Goal: Information Seeking & Learning: Learn about a topic

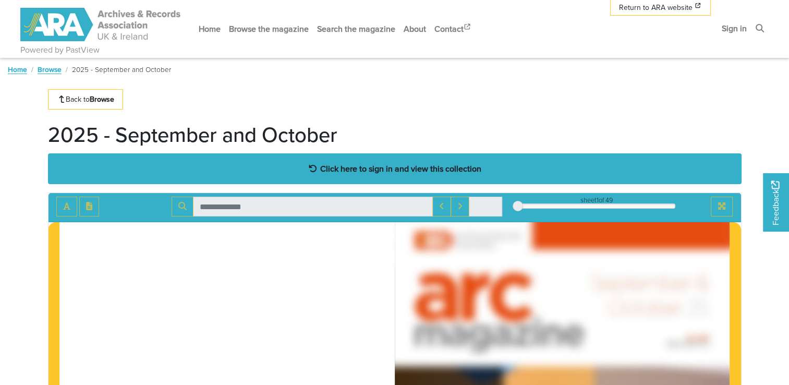
click at [284, 163] on div "Click here to sign in and view this collection" at bounding box center [395, 168] width 694 height 31
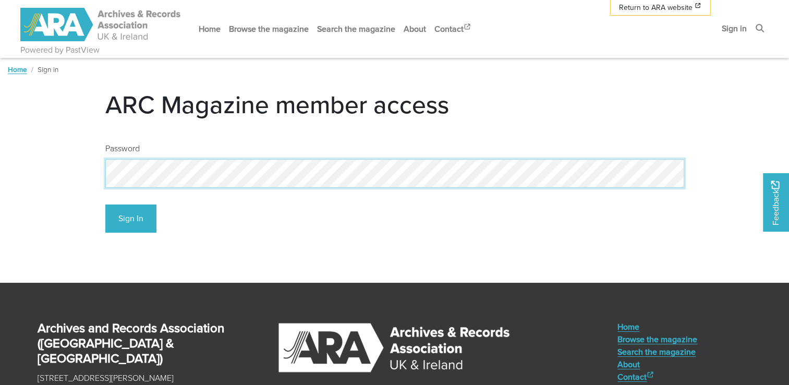
click at [105, 204] on button "Sign In" at bounding box center [130, 218] width 51 height 29
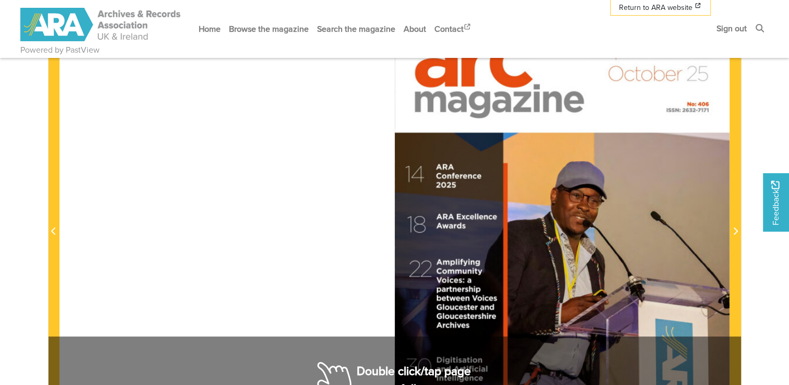
scroll to position [233, 0]
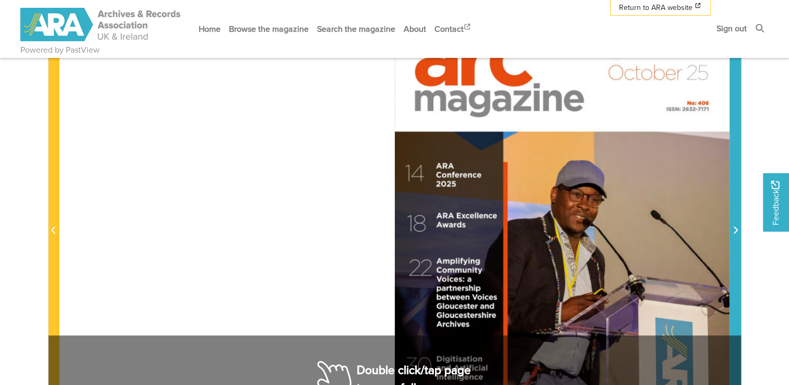
click at [733, 230] on icon "Next Page" at bounding box center [735, 230] width 5 height 8
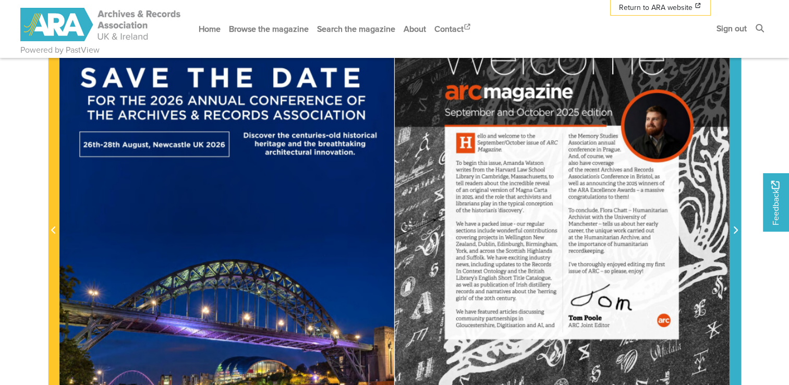
click at [733, 230] on icon "Next Page" at bounding box center [735, 230] width 5 height 8
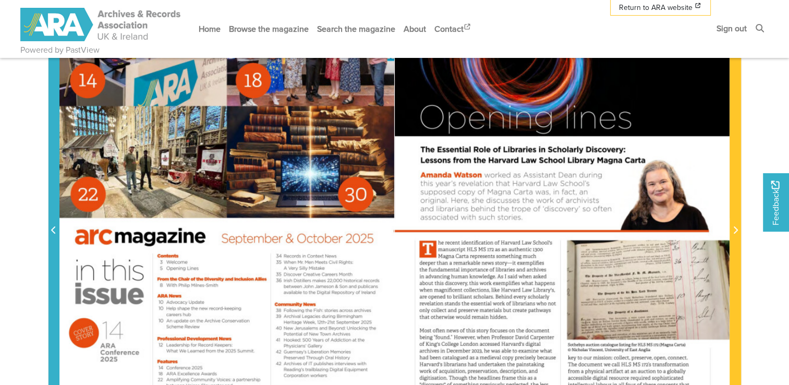
click at [56, 235] on span "Previous Page" at bounding box center [53, 230] width 10 height 13
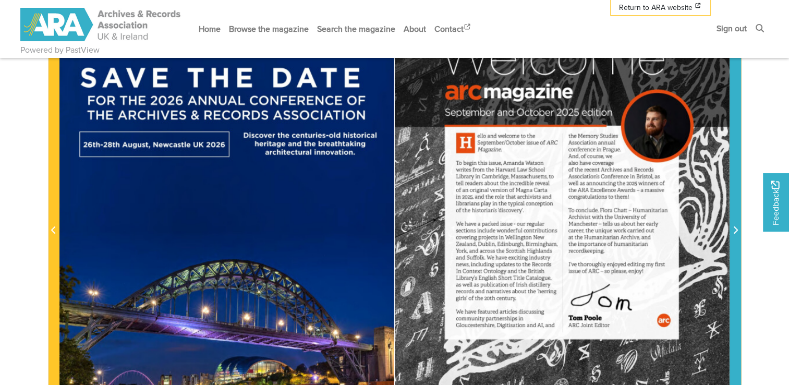
click at [733, 235] on span "Next Page" at bounding box center [735, 230] width 10 height 13
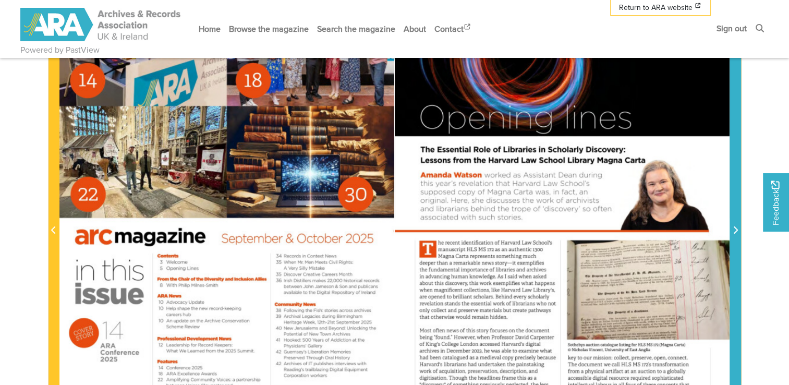
click at [733, 235] on span "Next Page" at bounding box center [735, 230] width 10 height 13
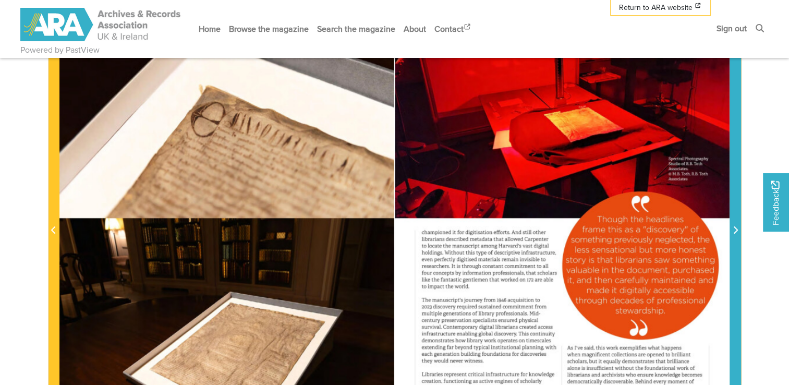
click at [733, 235] on span "Next Page" at bounding box center [735, 230] width 10 height 13
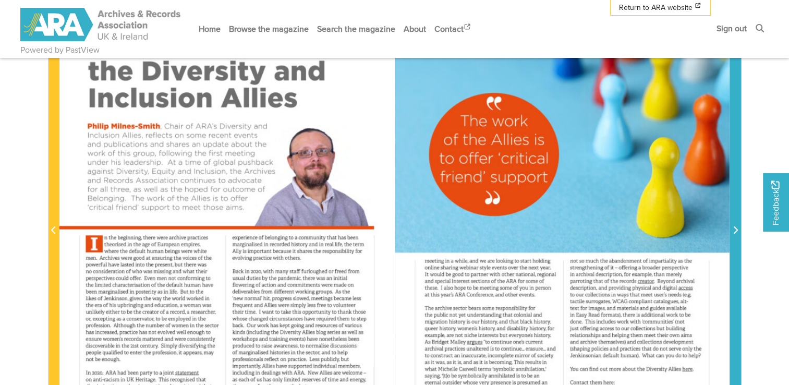
click at [733, 235] on span "Next Page" at bounding box center [735, 230] width 10 height 13
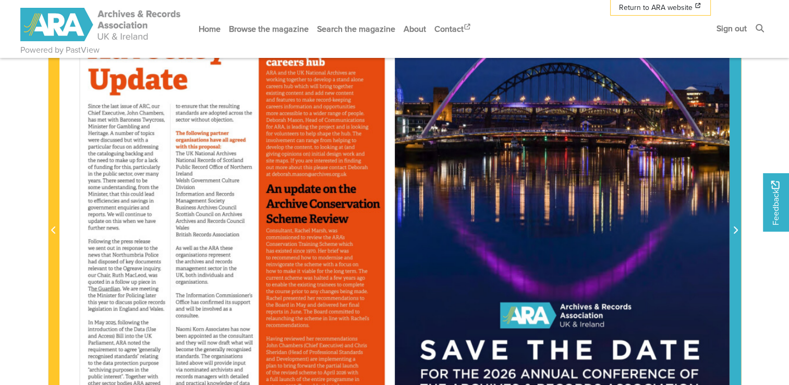
click at [733, 235] on span "Next Page" at bounding box center [735, 230] width 10 height 13
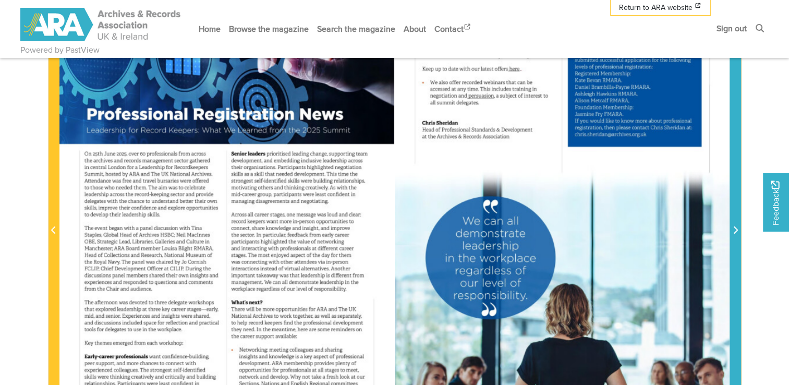
click at [733, 235] on span "Next Page" at bounding box center [735, 230] width 10 height 13
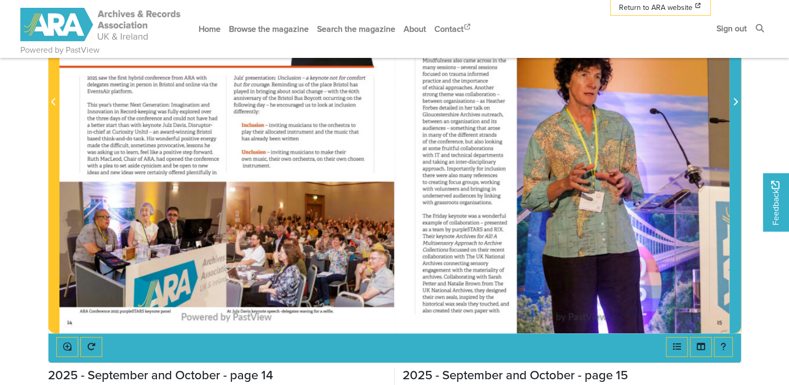
scroll to position [367, 0]
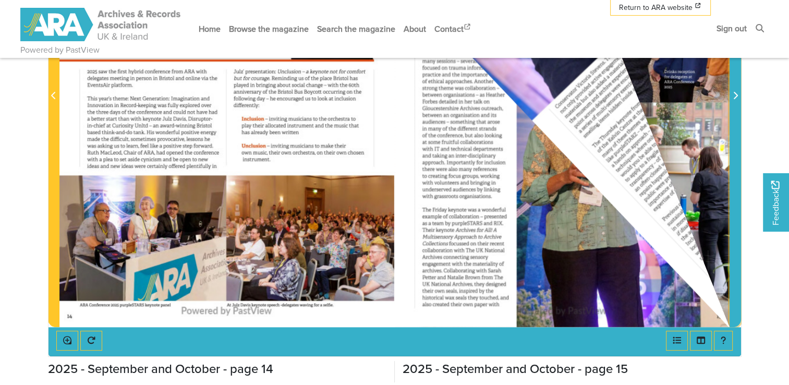
click at [735, 219] on span "Next Page" at bounding box center [735, 89] width 10 height 473
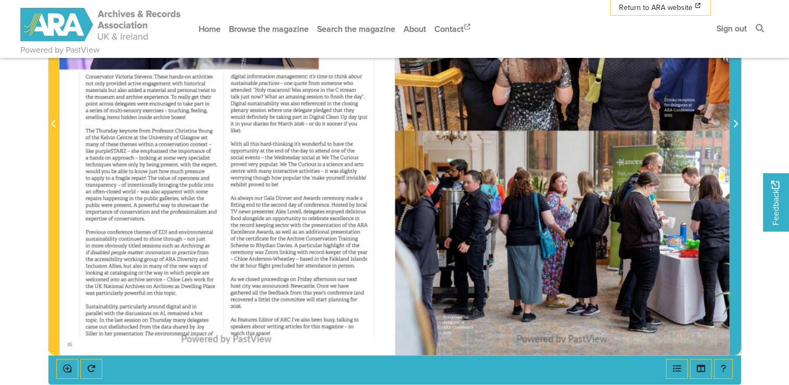
scroll to position [341, 0]
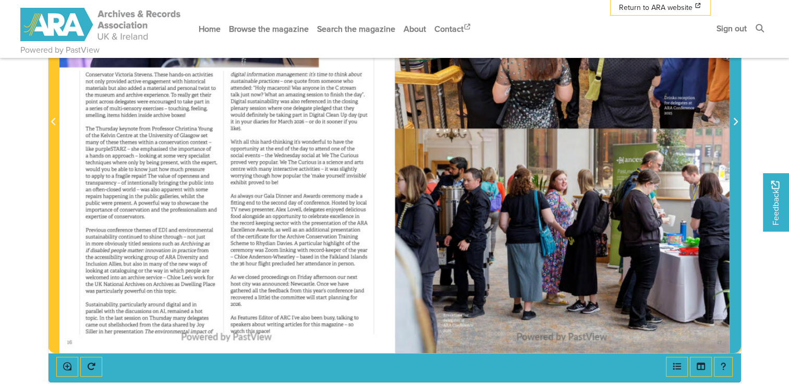
click at [734, 125] on icon "Next Page" at bounding box center [735, 121] width 5 height 8
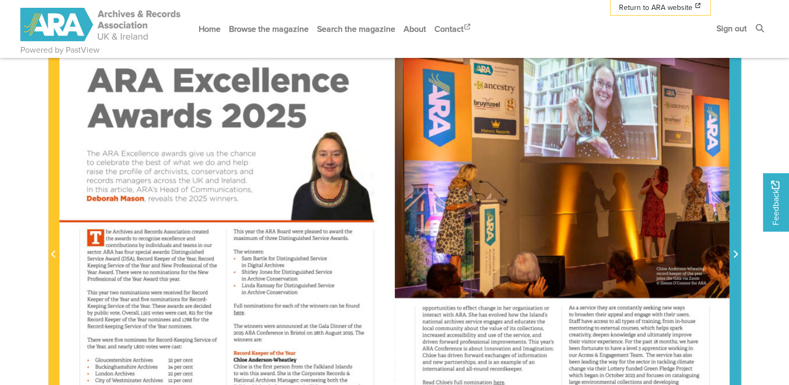
scroll to position [210, 0]
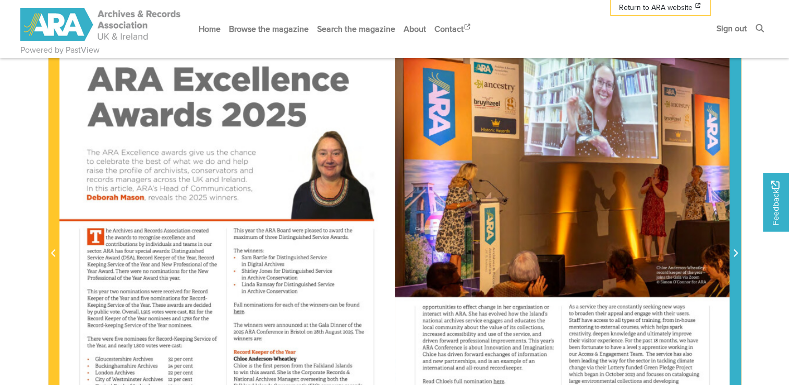
click at [731, 272] on span "Next Page" at bounding box center [735, 247] width 10 height 473
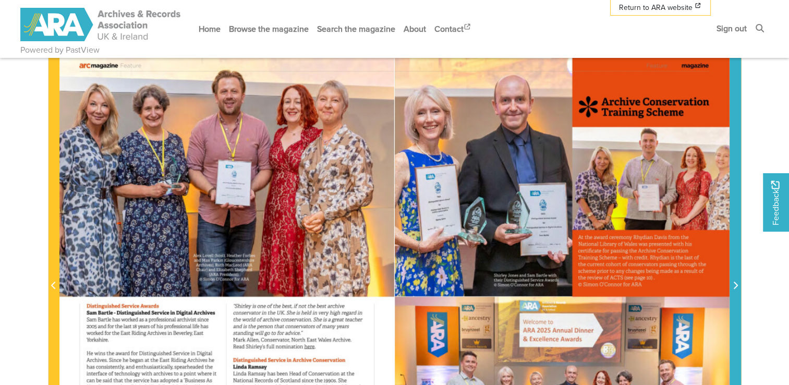
scroll to position [176, 0]
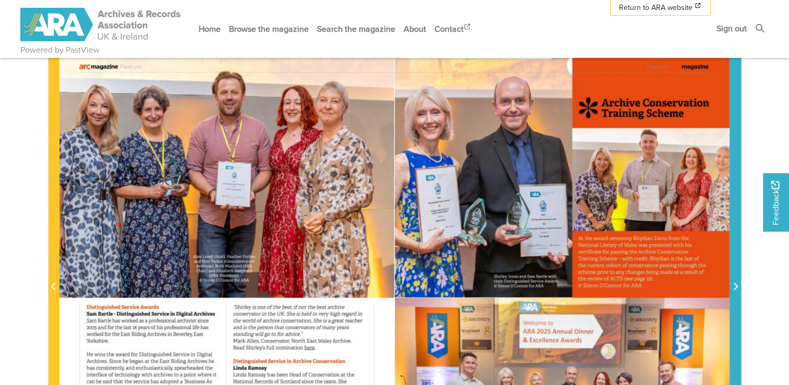
click at [732, 236] on span "Next Page" at bounding box center [735, 280] width 10 height 473
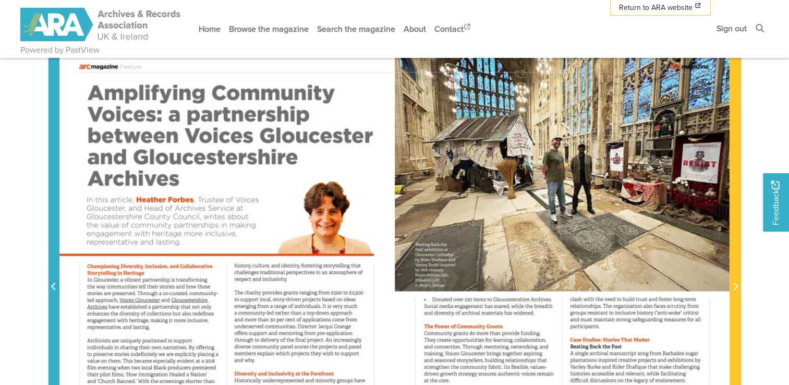
click at [51, 294] on span "Previous Page" at bounding box center [53, 280] width 10 height 473
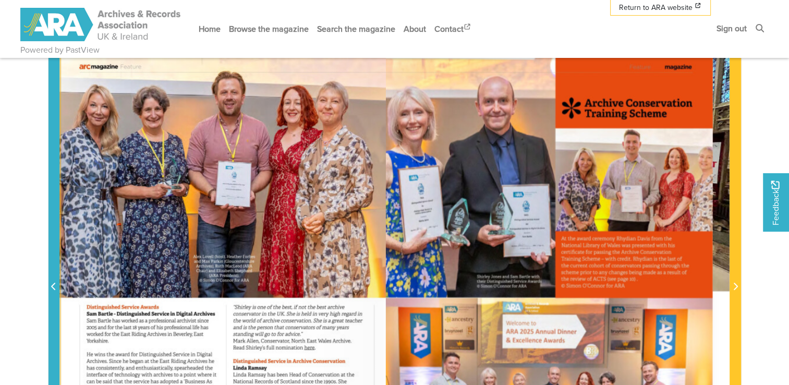
click at [51, 294] on span "Previous Page" at bounding box center [53, 280] width 10 height 473
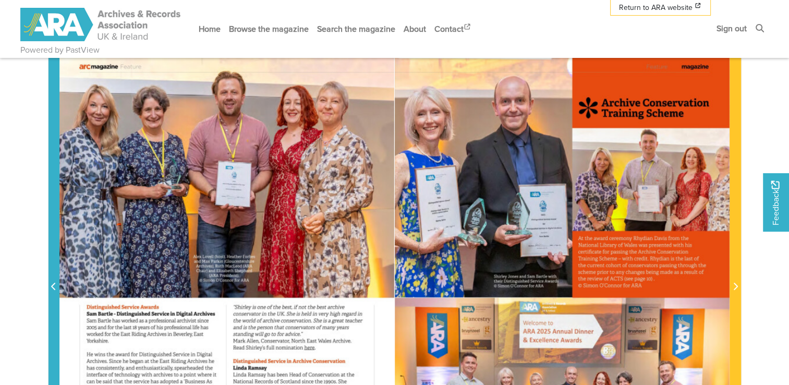
click at [51, 294] on span "Previous Page" at bounding box center [53, 280] width 10 height 473
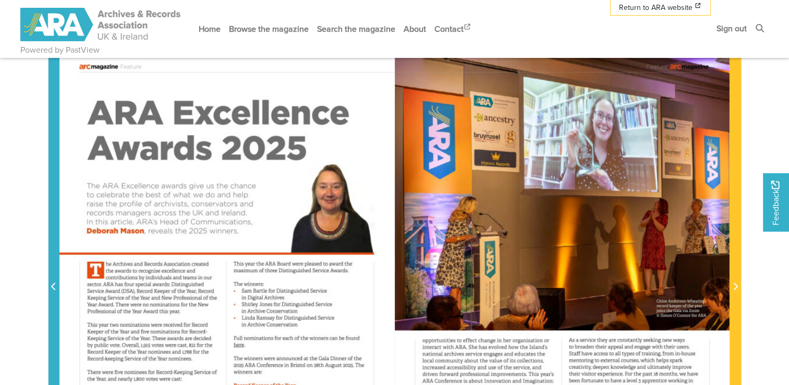
click at [51, 294] on span "Previous Page" at bounding box center [53, 280] width 10 height 473
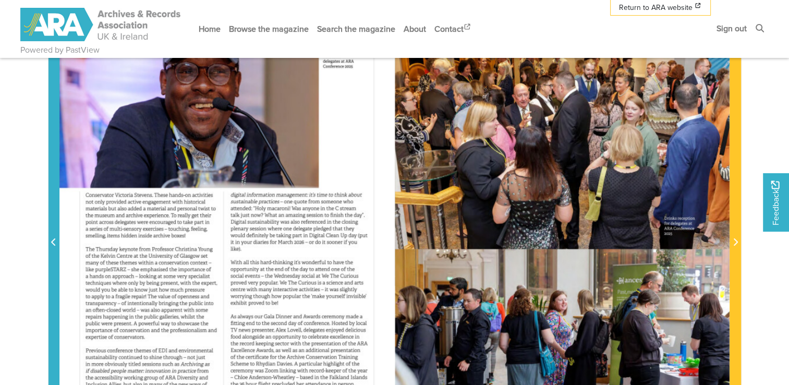
scroll to position [204, 0]
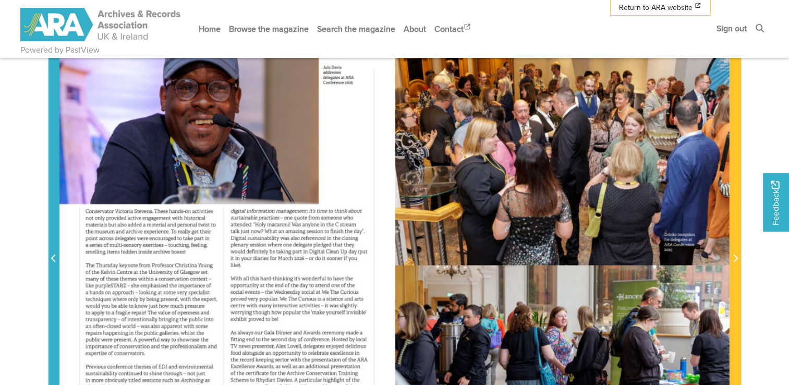
click at [51, 254] on icon "Previous Page" at bounding box center [53, 258] width 5 height 8
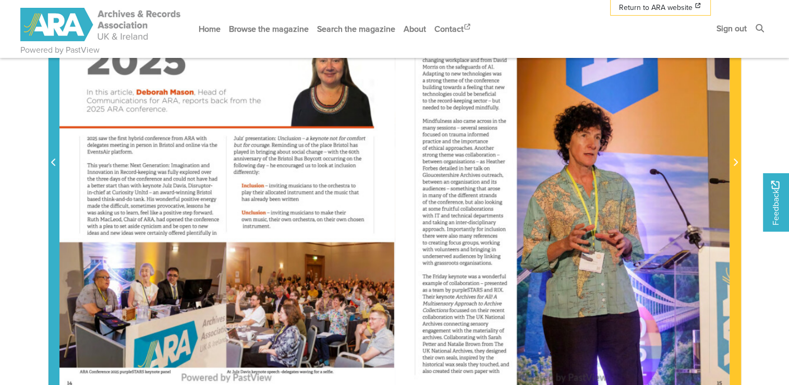
scroll to position [301, 0]
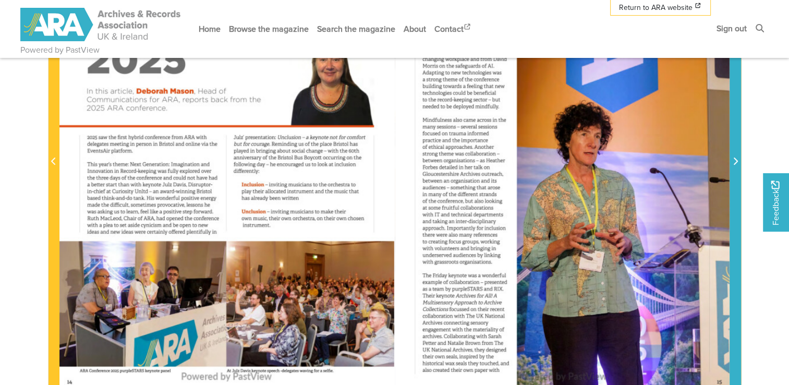
click at [733, 294] on span "Next Page" at bounding box center [735, 155] width 10 height 473
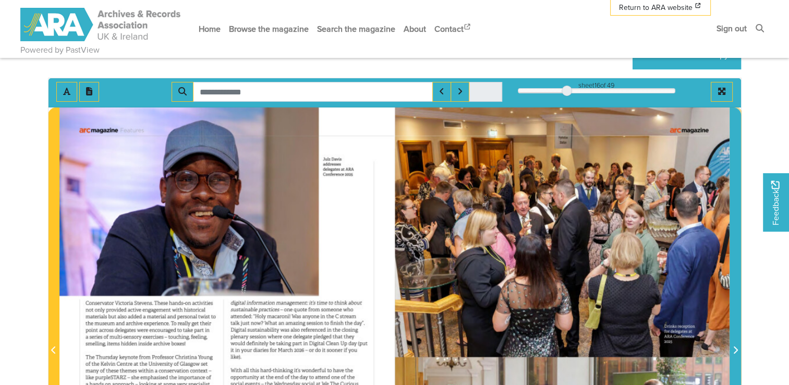
scroll to position [114, 0]
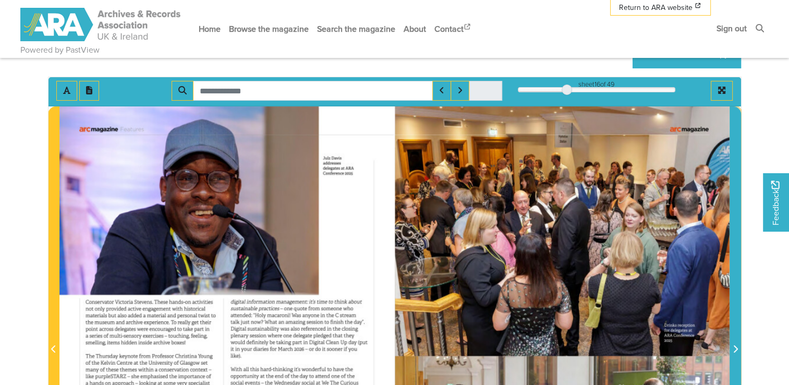
click at [732, 267] on span "Next Page" at bounding box center [735, 343] width 10 height 473
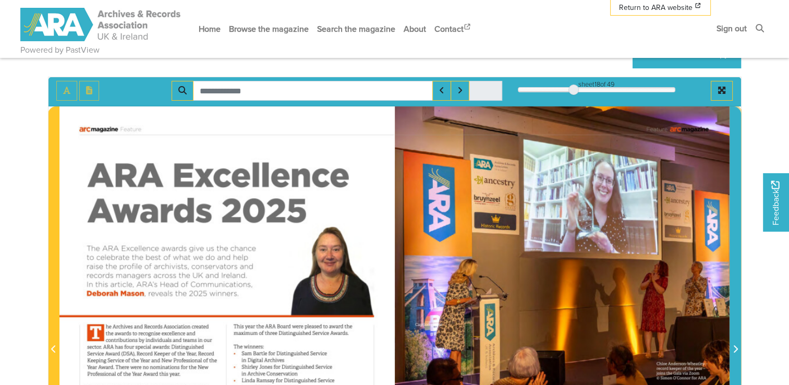
click at [732, 267] on span "Next Page" at bounding box center [735, 343] width 10 height 473
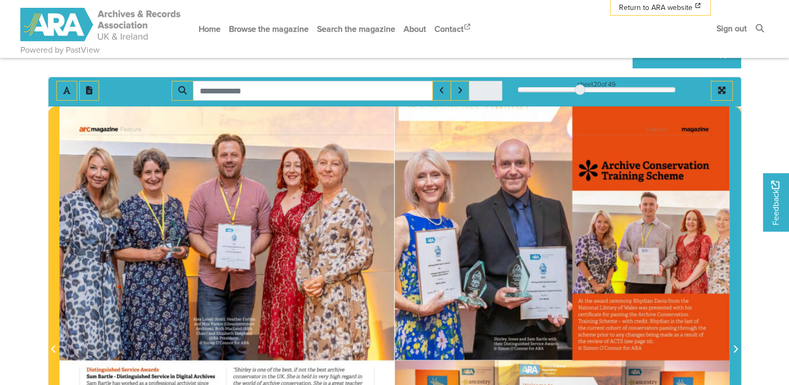
click at [732, 267] on span "Next Page" at bounding box center [735, 343] width 10 height 473
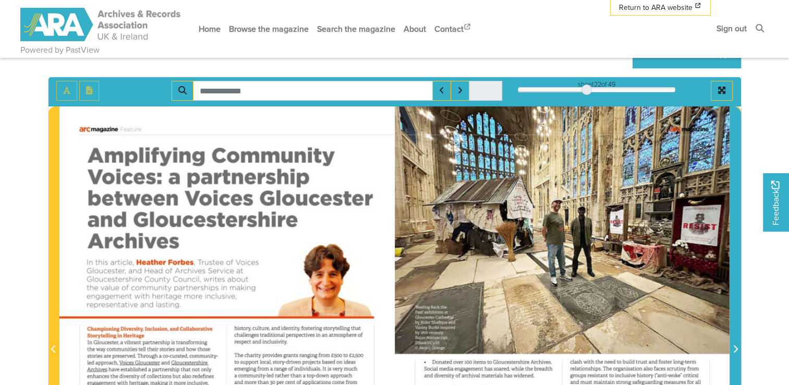
click at [732, 267] on span "Next Page" at bounding box center [735, 343] width 10 height 473
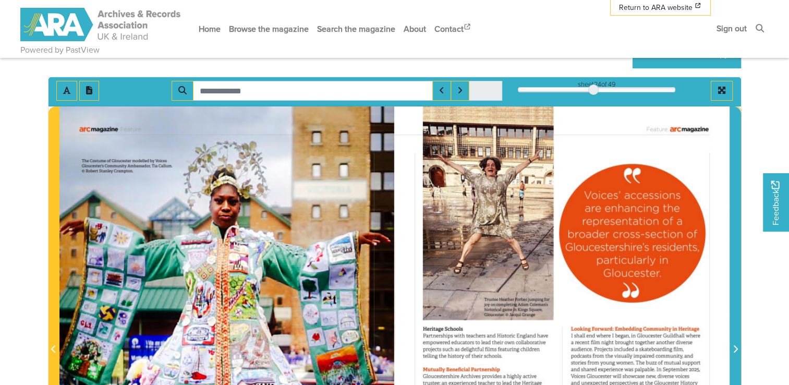
click at [732, 267] on span "Next Page" at bounding box center [735, 343] width 10 height 473
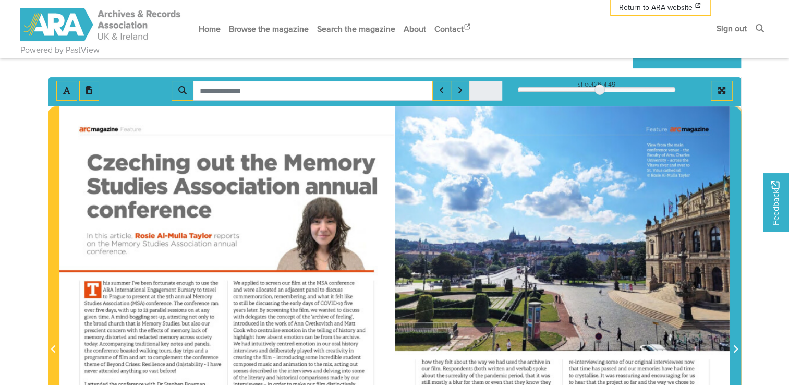
click at [732, 267] on span "Next Page" at bounding box center [735, 343] width 10 height 473
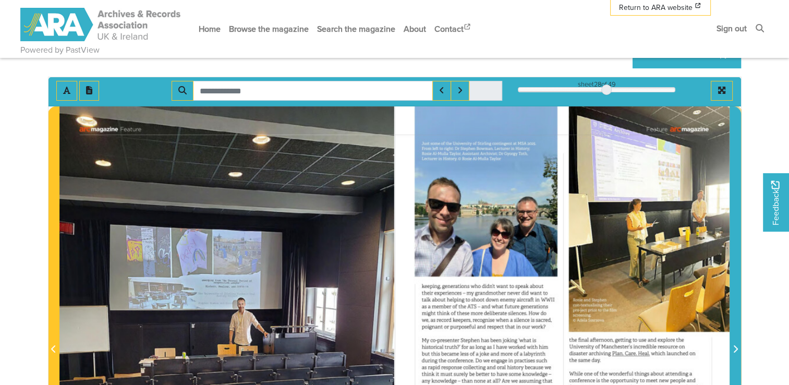
click at [732, 267] on span "Next Page" at bounding box center [735, 343] width 10 height 473
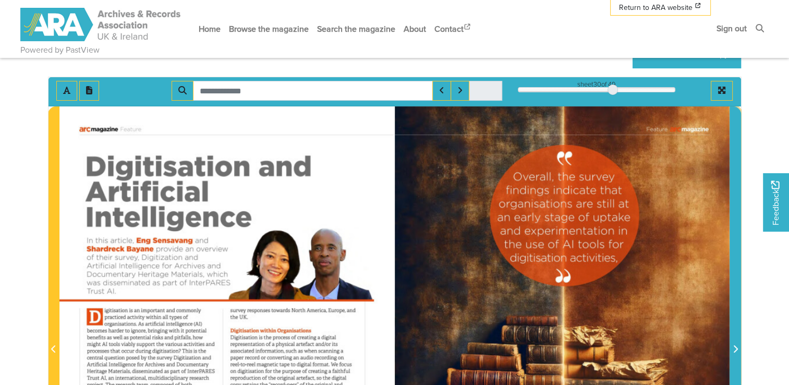
click at [732, 267] on span "Next Page" at bounding box center [735, 343] width 10 height 473
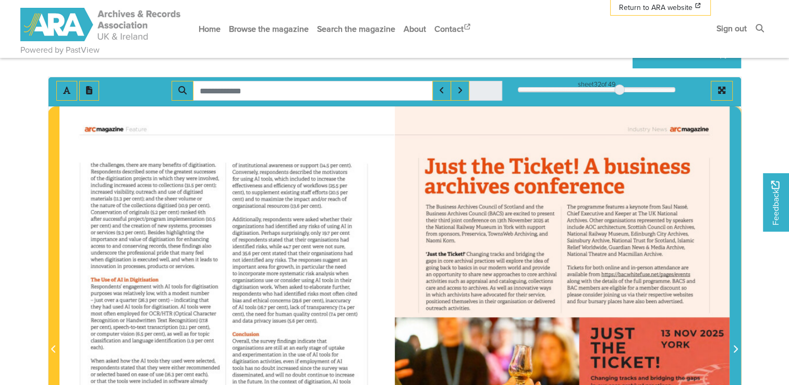
click at [732, 267] on span "Next Page" at bounding box center [735, 343] width 10 height 473
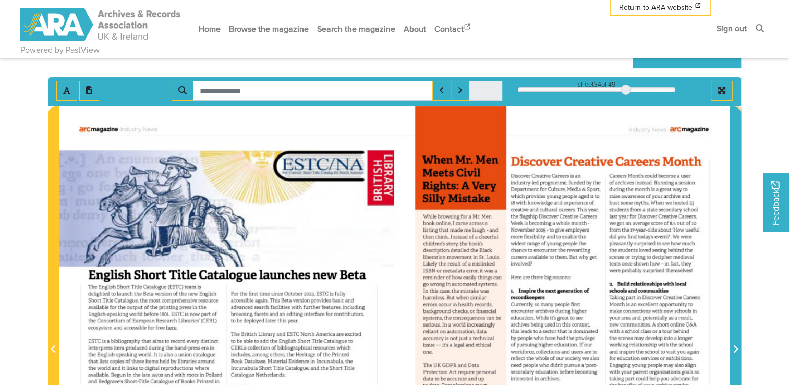
click at [732, 267] on span "Next Page" at bounding box center [735, 343] width 10 height 473
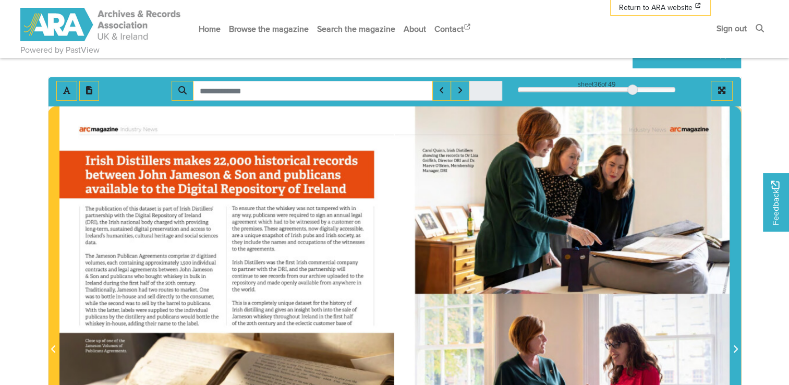
click at [732, 267] on span "Next Page" at bounding box center [735, 343] width 10 height 473
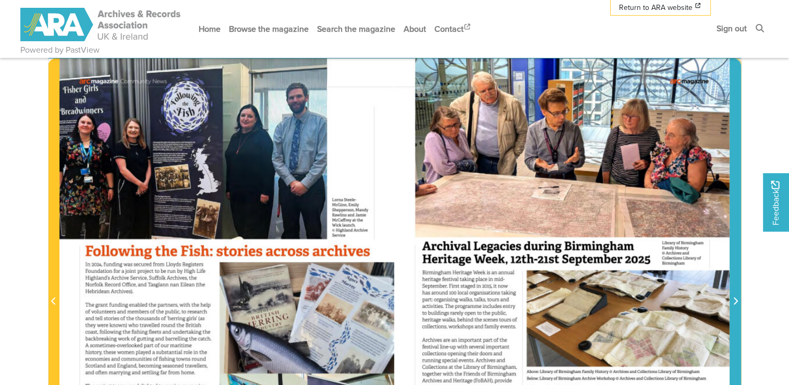
scroll to position [163, 0]
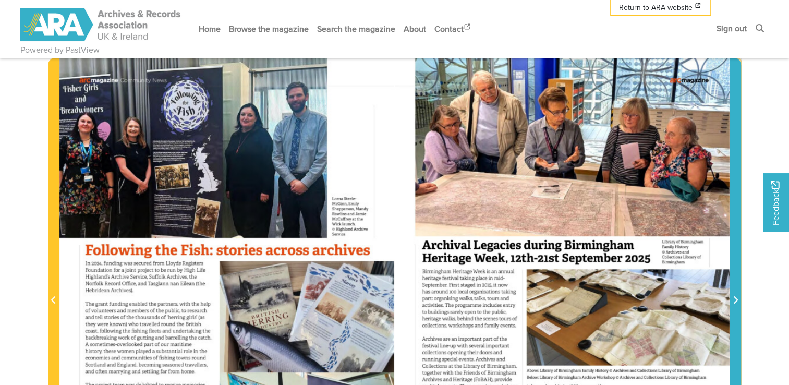
click at [738, 212] on span "Next Page" at bounding box center [735, 294] width 10 height 473
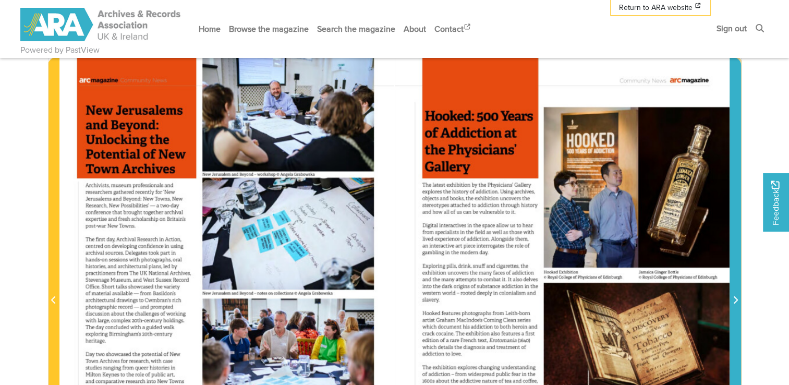
click at [738, 212] on span "Next Page" at bounding box center [735, 294] width 10 height 473
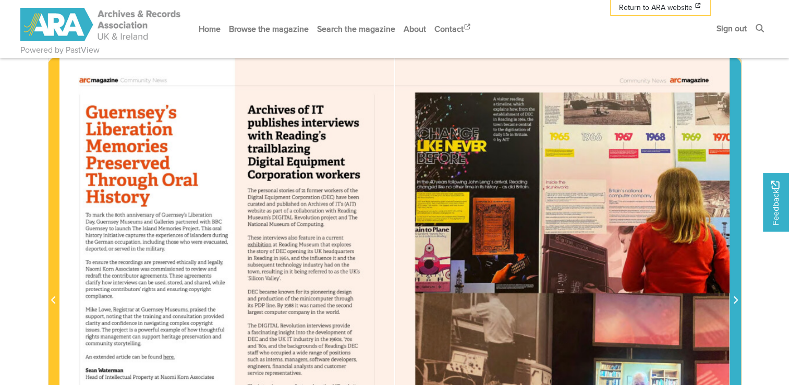
click at [738, 212] on span "Next Page" at bounding box center [735, 294] width 10 height 473
